Goal: Transaction & Acquisition: Purchase product/service

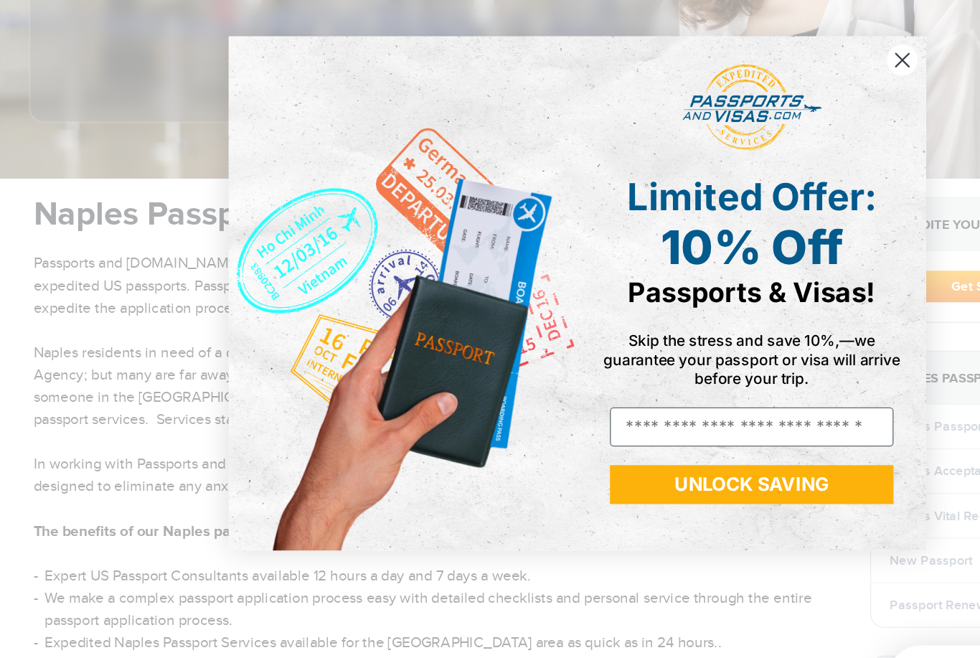
click at [734, 43] on div "Close dialog Limited Offer: 10% Off Passports & Visas! Skip the stress and save…" at bounding box center [490, 329] width 980 height 658
click at [729, 137] on circle "Close dialog" at bounding box center [741, 149] width 24 height 24
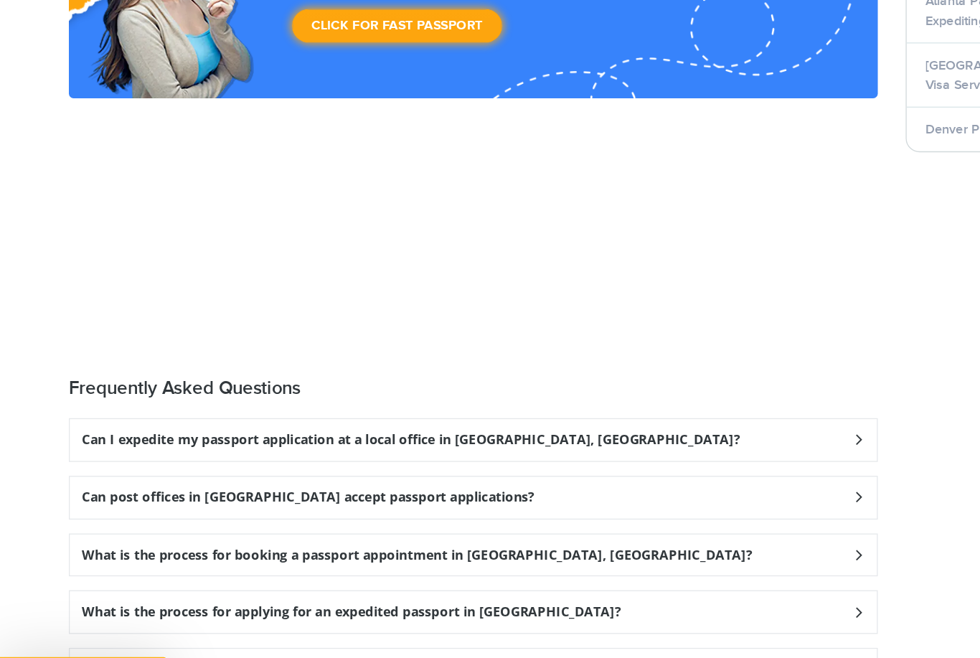
scroll to position [1956, 0]
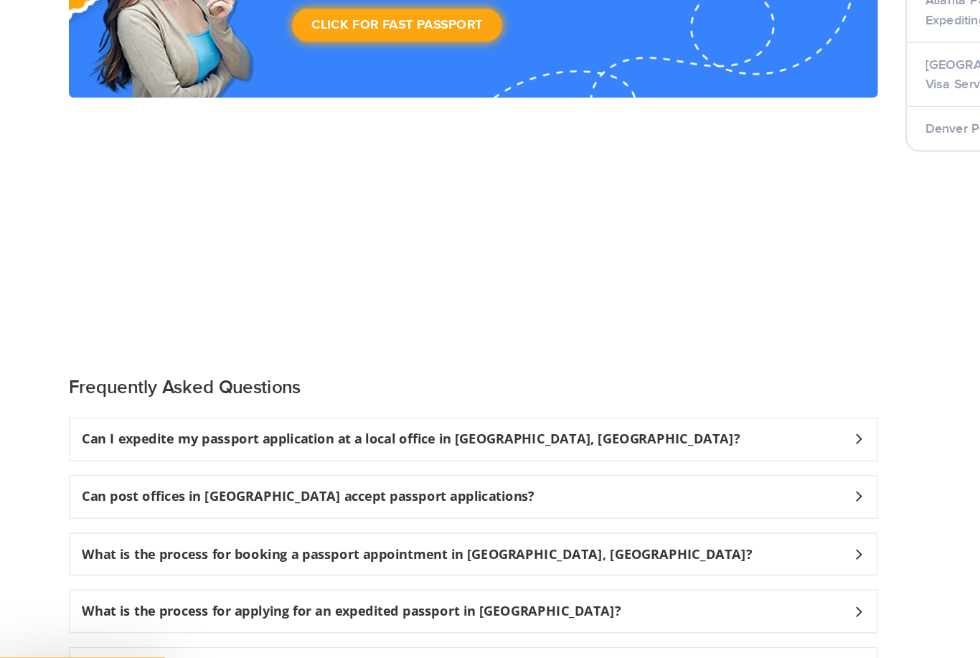
click at [577, 615] on div "Can I travel with an expired passport from Naples, FL?" at bounding box center [382, 631] width 622 height 32
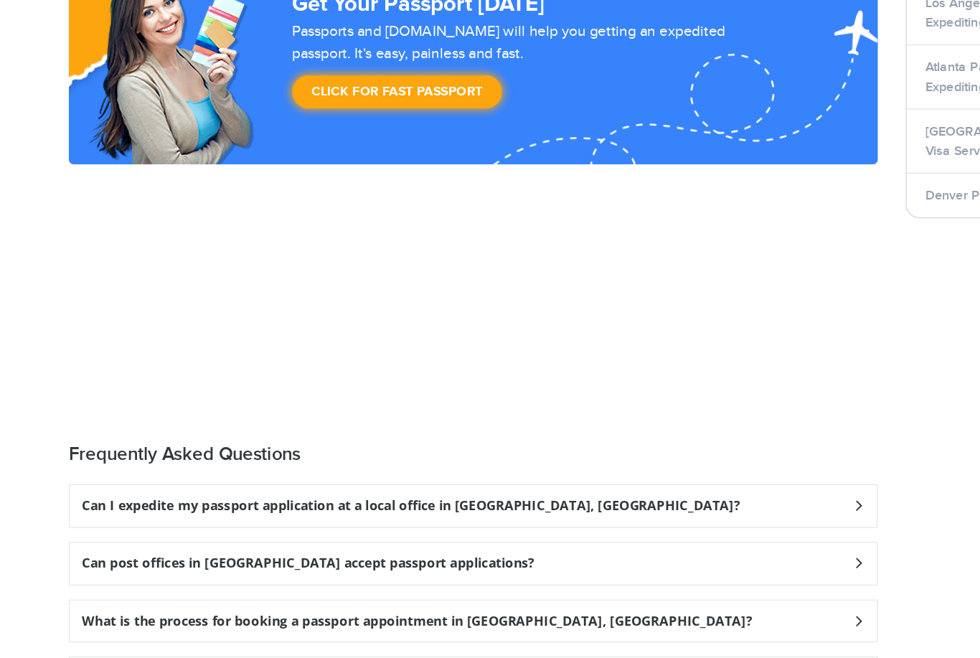
scroll to position [2019, 0]
click at [638, 507] on div "What is the process for applying for an expedited passport in Naples?" at bounding box center [382, 523] width 622 height 32
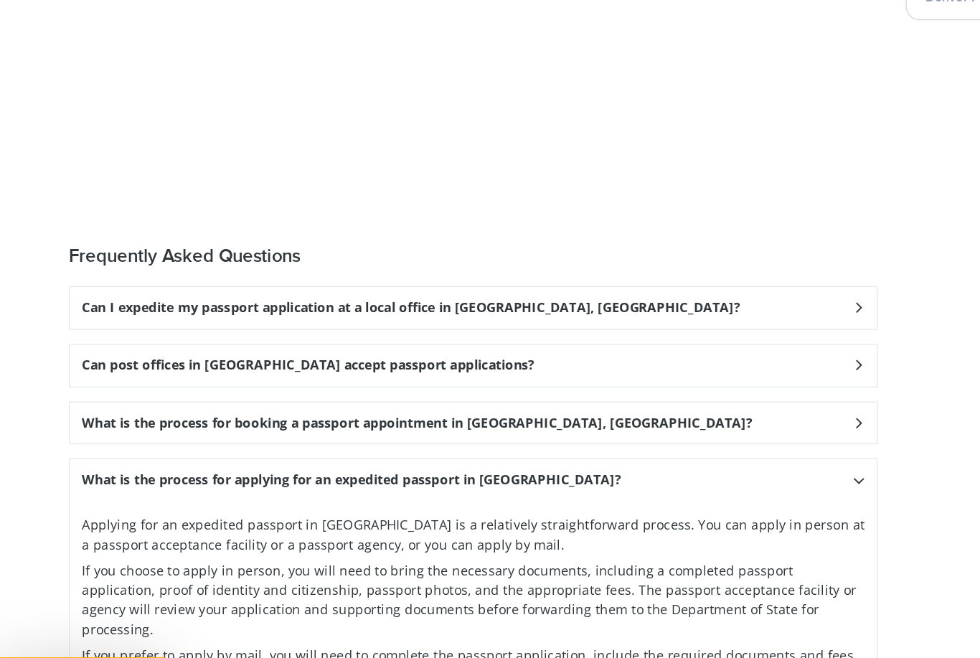
scroll to position [2059, 0]
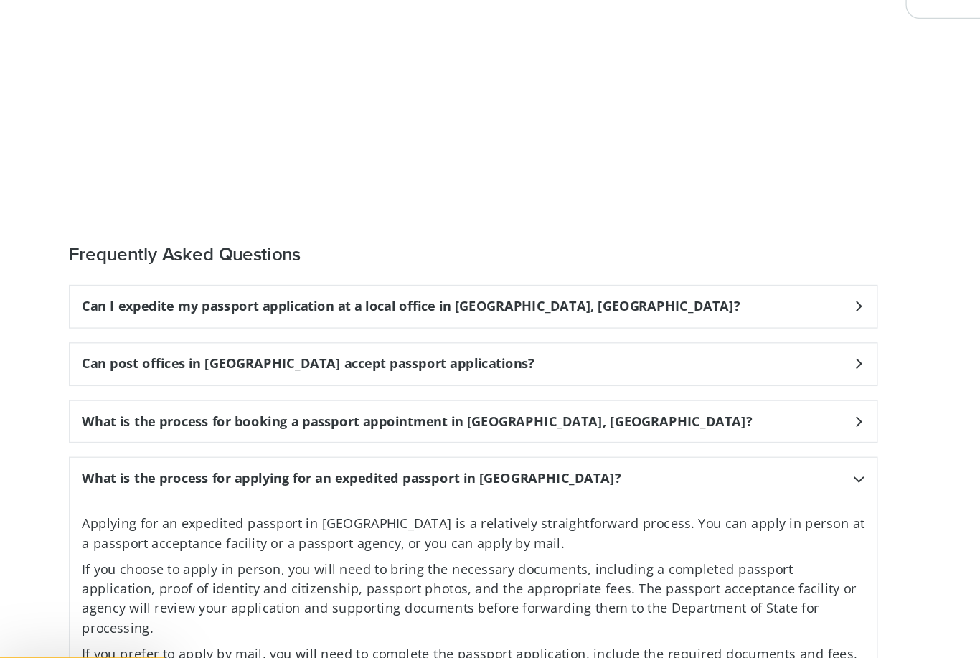
click at [592, 303] on div "Frequently Asked Questions Can I expedite my passport application at a local of…" at bounding box center [382, 563] width 624 height 521
click at [597, 335] on div "Can I expedite my passport application at a local office in Naples, FL?" at bounding box center [382, 351] width 622 height 32
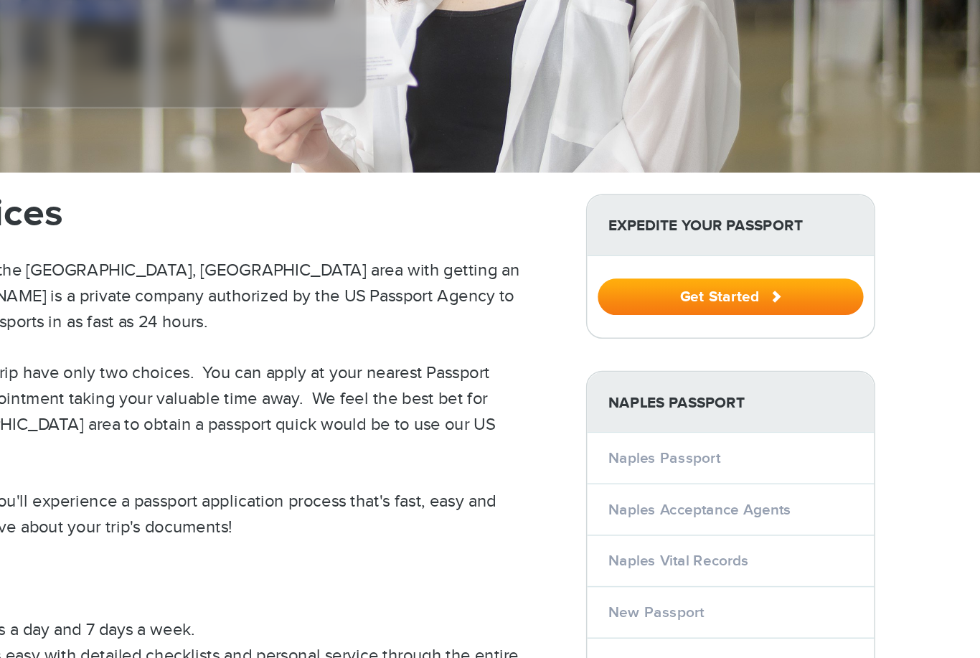
scroll to position [382, 0]
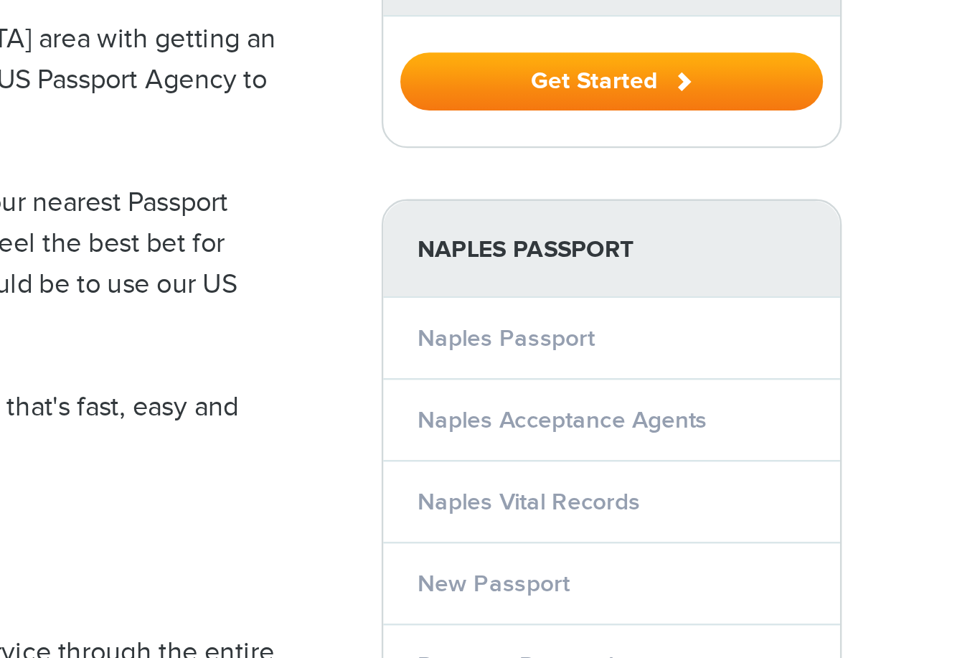
click at [731, 439] on link "Passport Renewal" at bounding box center [772, 445] width 82 height 12
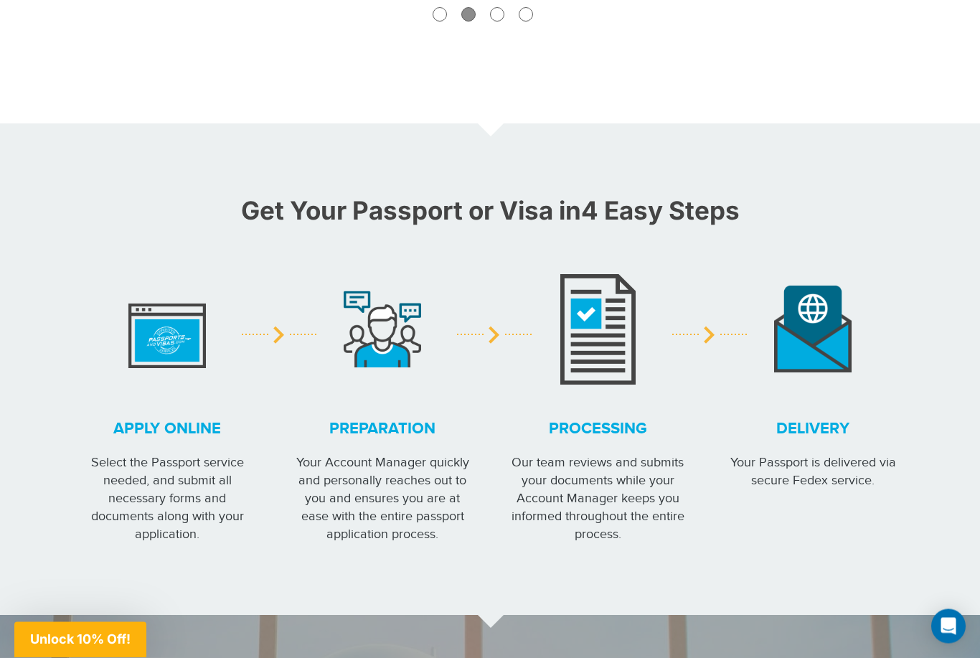
scroll to position [1128, 0]
click at [158, 494] on p "Select the Passport service needed, and submit all necessary forms and document…" at bounding box center [166, 498] width 179 height 90
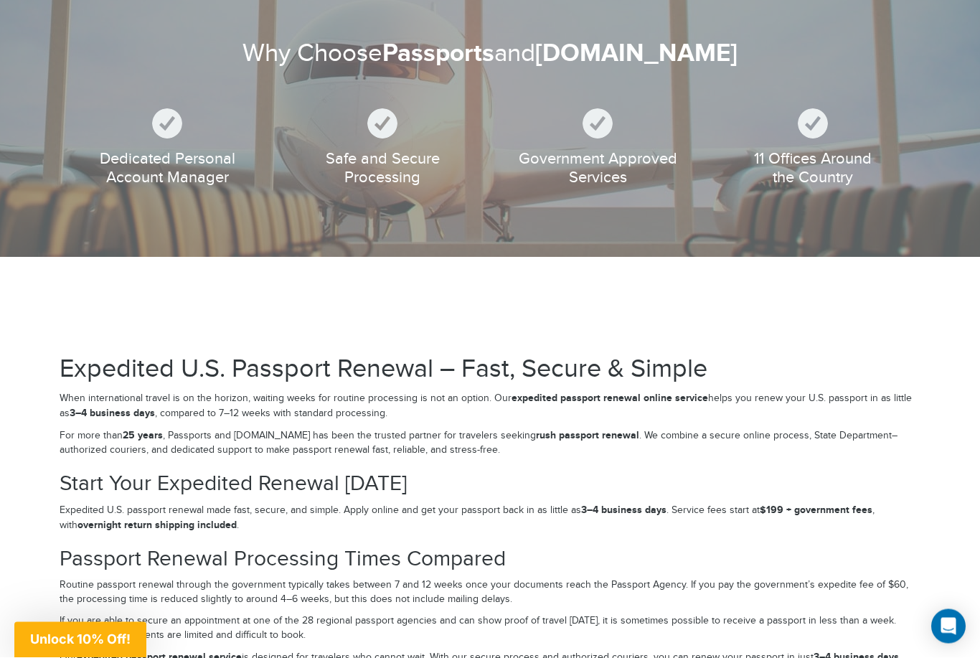
scroll to position [1772, 0]
click at [70, 657] on span "Unlock 10% Off!" at bounding box center [80, 640] width 132 height 36
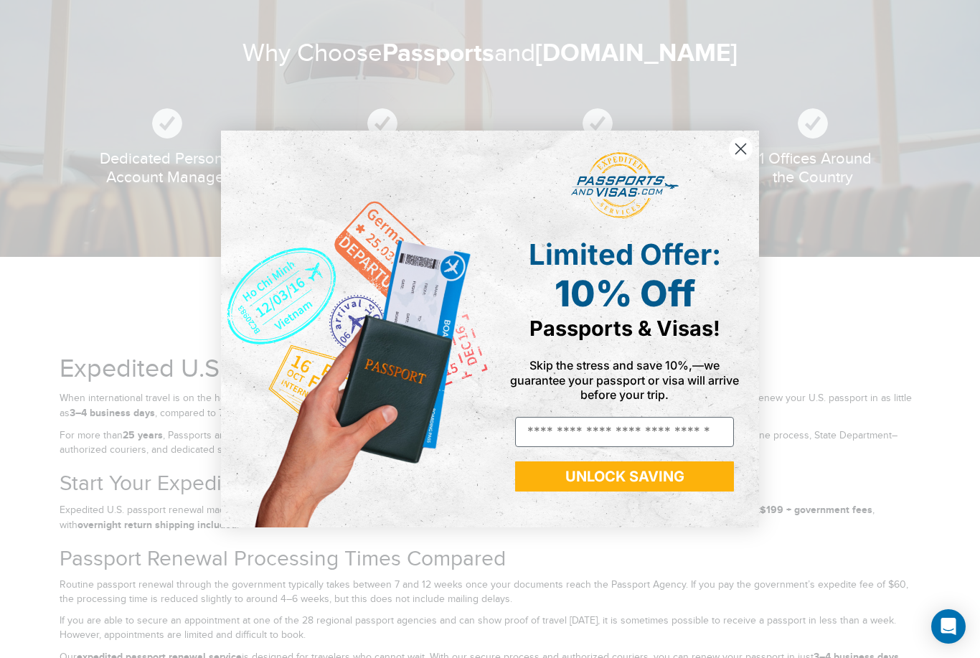
click at [605, 491] on button "UNLOCK SAVING" at bounding box center [624, 476] width 219 height 30
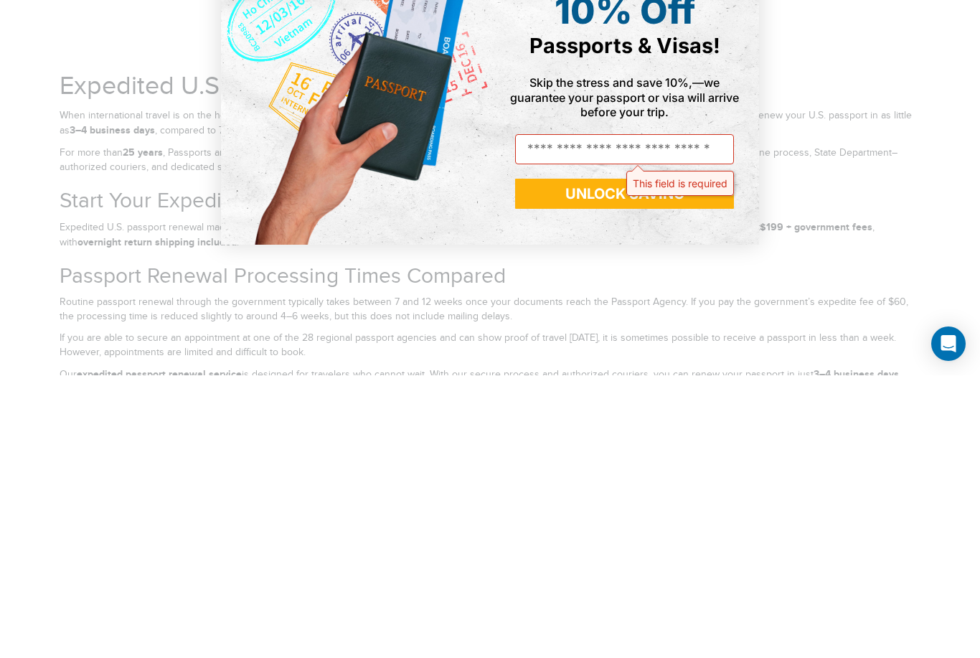
click at [862, 227] on div "Close dialog Limited Offer: 10% Off Passports & Visas! Skip the stress and save…" at bounding box center [490, 329] width 980 height 658
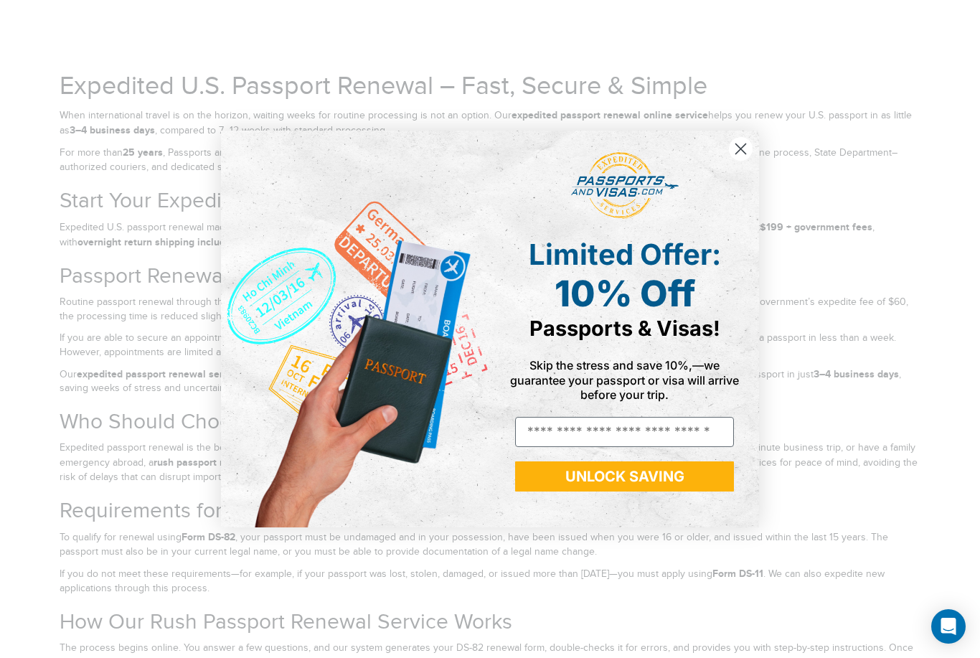
click at [736, 161] on circle "Close dialog" at bounding box center [741, 149] width 24 height 24
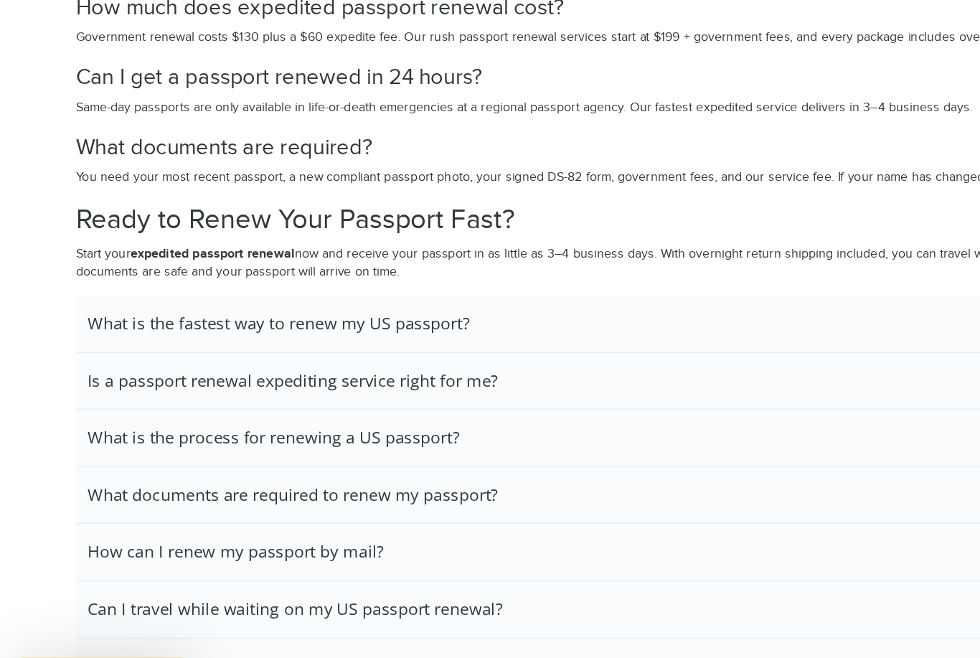
scroll to position [3178, 0]
click at [305, 440] on h3 "What is the process for renewing a US passport?" at bounding box center [215, 448] width 293 height 16
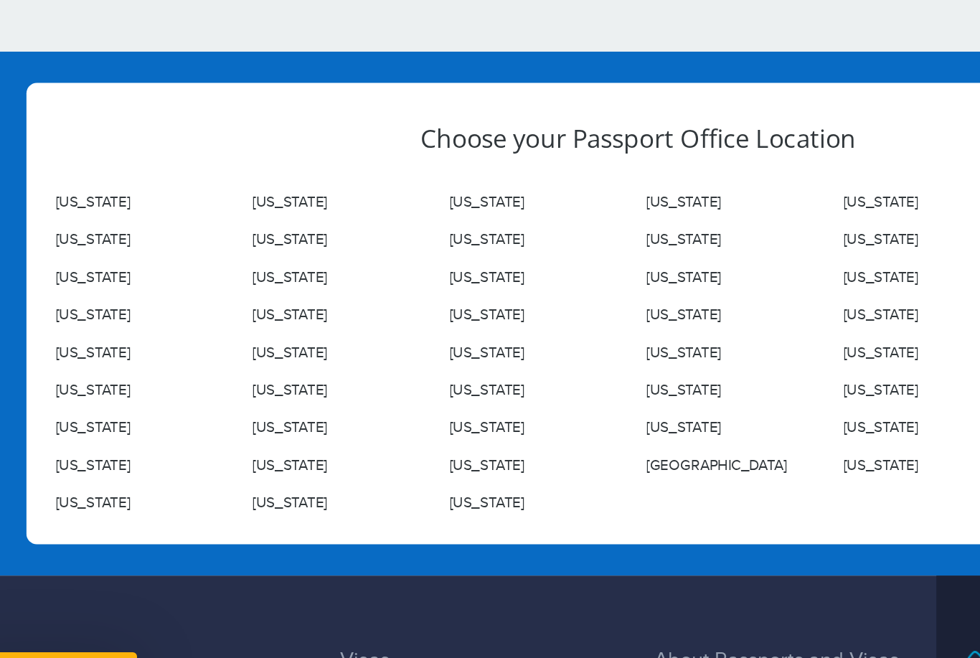
scroll to position [4856, 0]
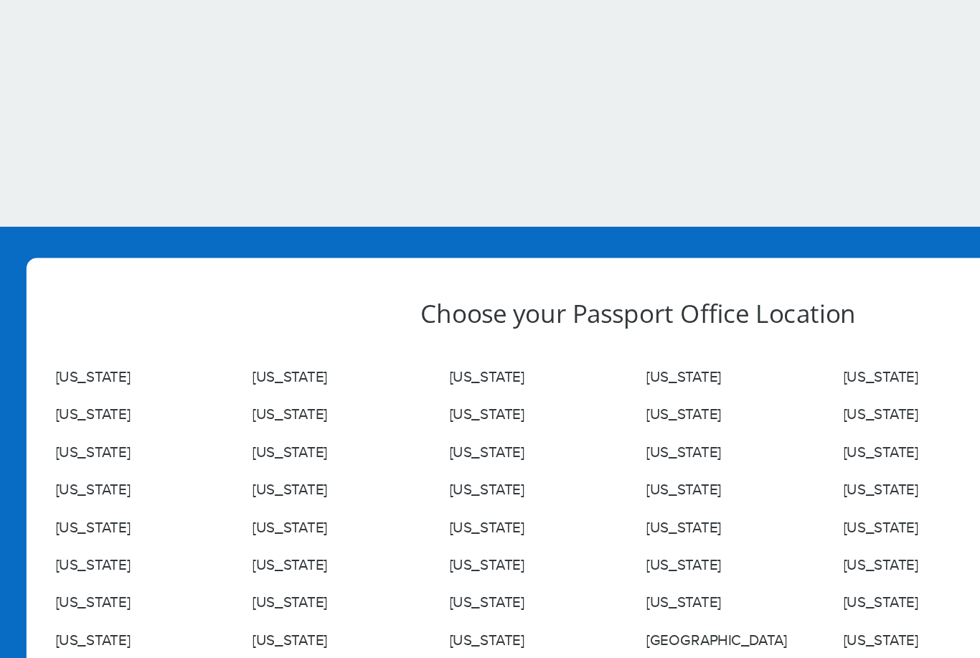
click at [361, 306] on link "Florida" at bounding box center [386, 311] width 51 height 11
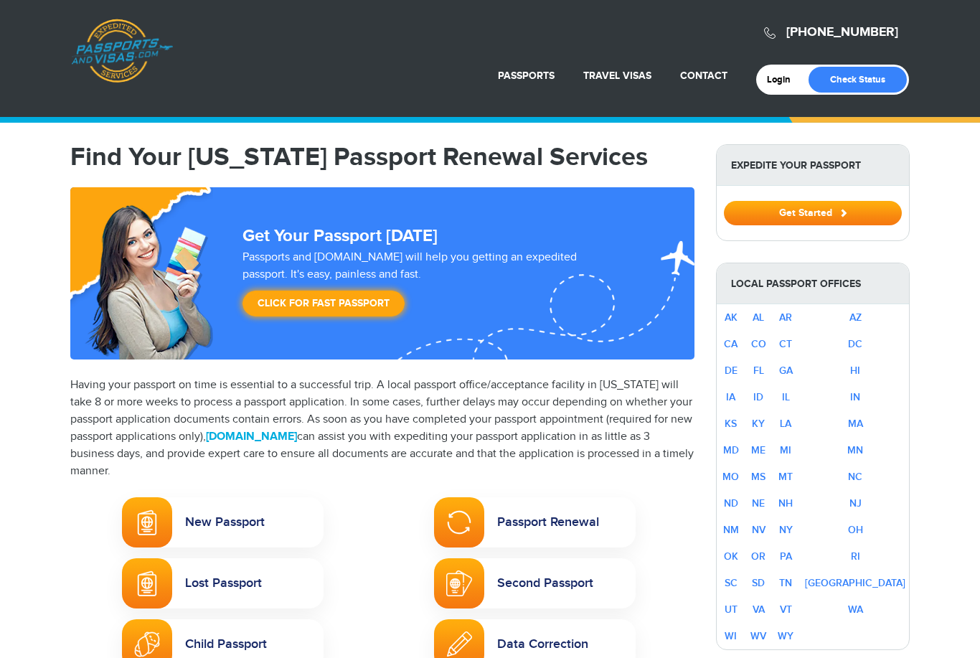
select select "**********"
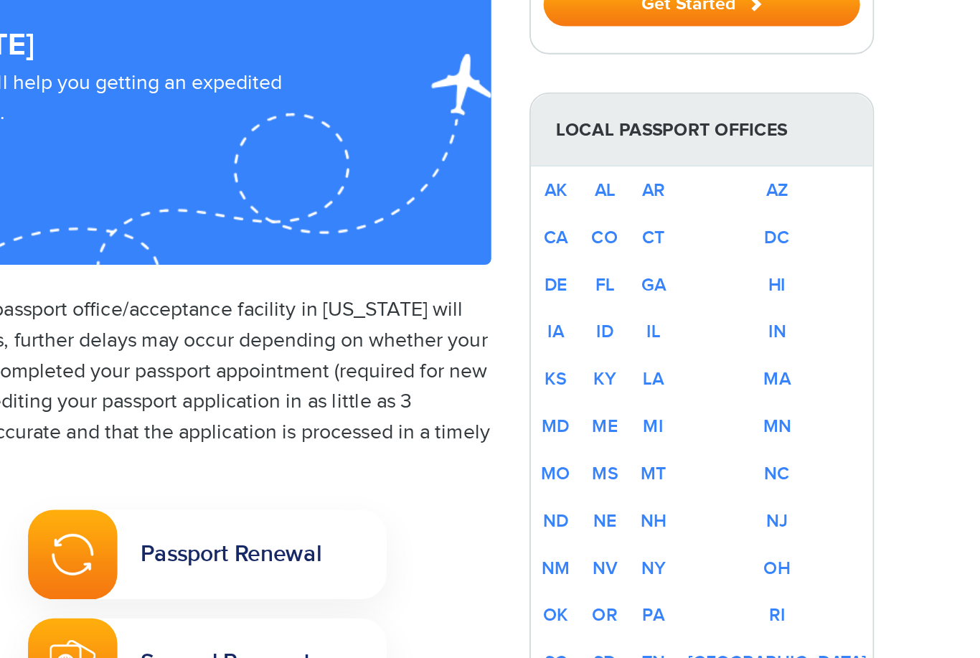
click at [753, 359] on link "FL" at bounding box center [758, 365] width 11 height 12
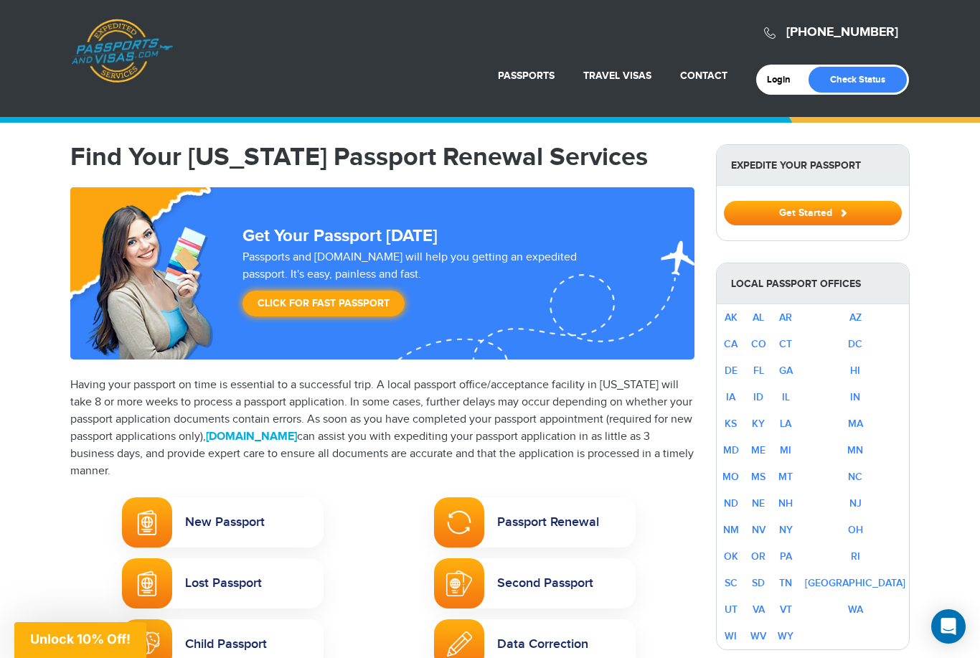
click at [764, 369] on link "FL" at bounding box center [758, 370] width 11 height 12
select select "**********"
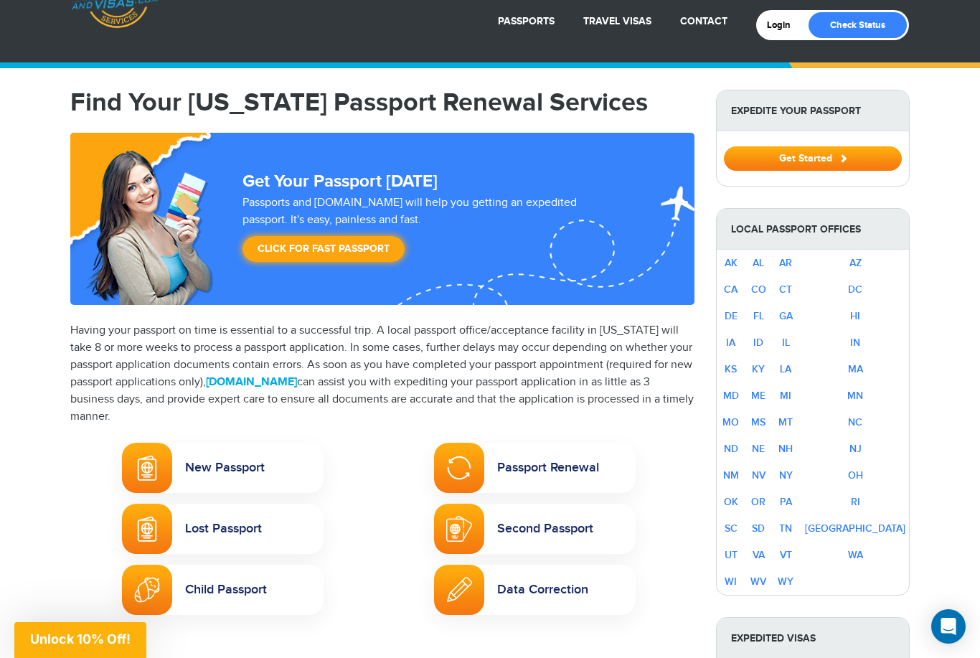
scroll to position [64, 0]
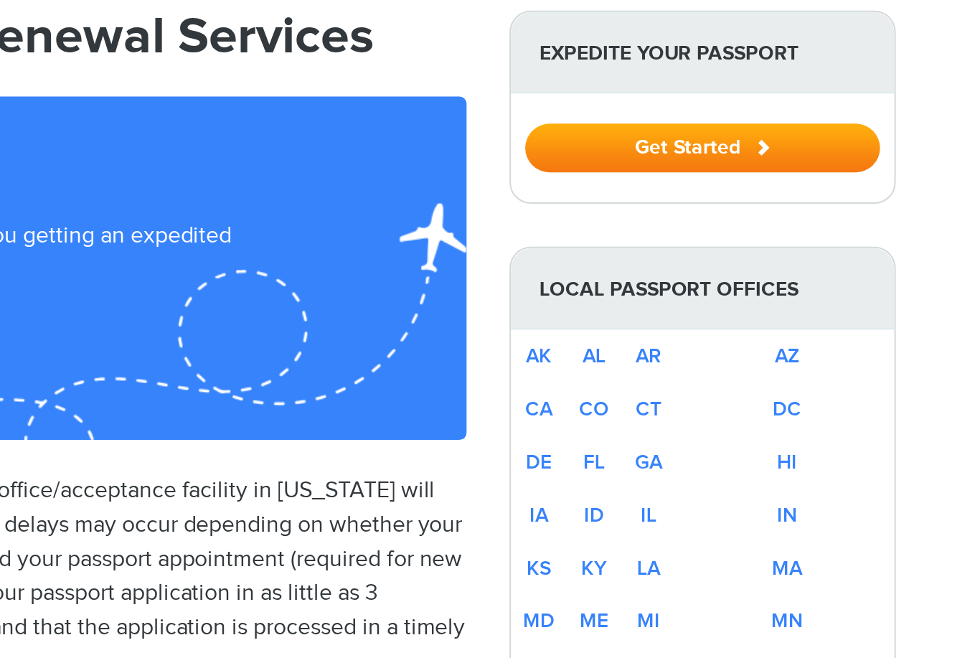
click at [724, 137] on button "Get Started" at bounding box center [813, 149] width 178 height 24
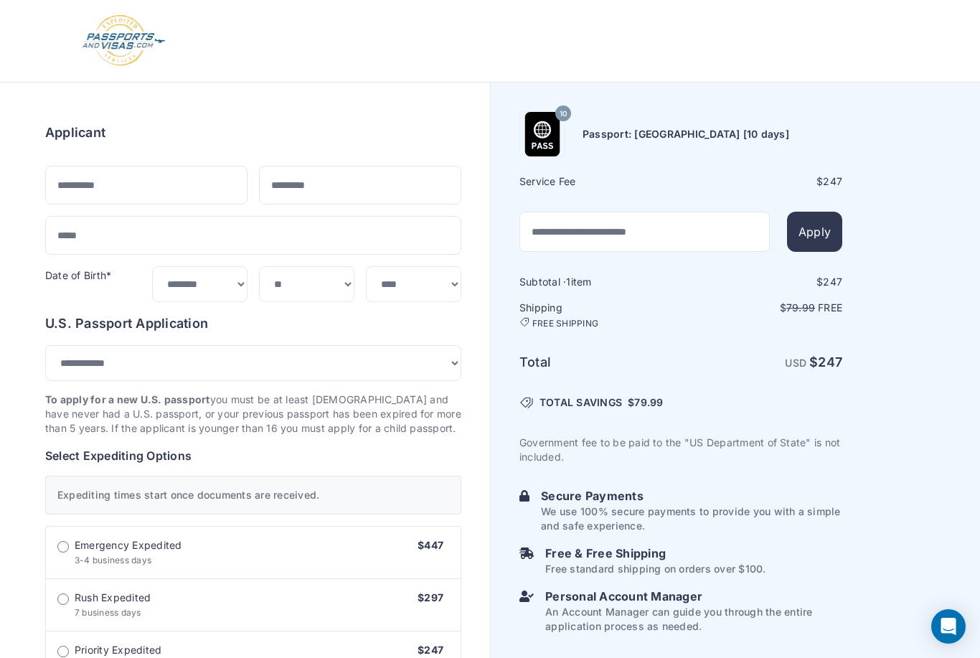
select select "***"
